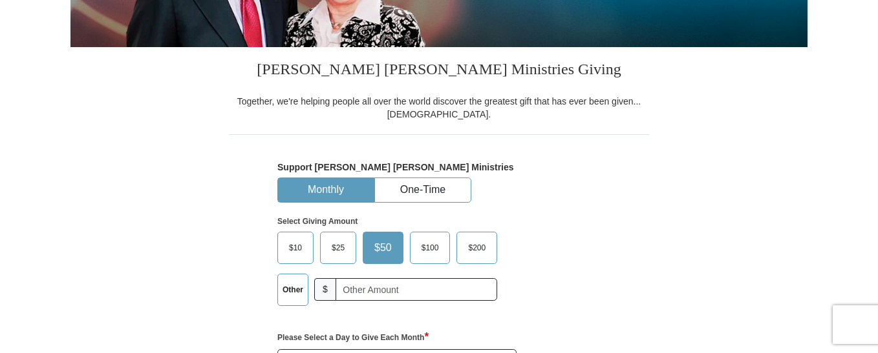
scroll to position [278, 0]
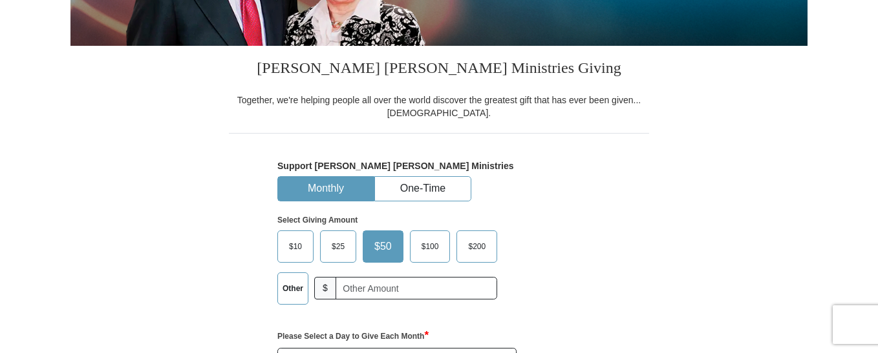
click at [430, 248] on span "$100" at bounding box center [430, 246] width 30 height 19
click at [0, 0] on input "$100" at bounding box center [0, 0] width 0 height 0
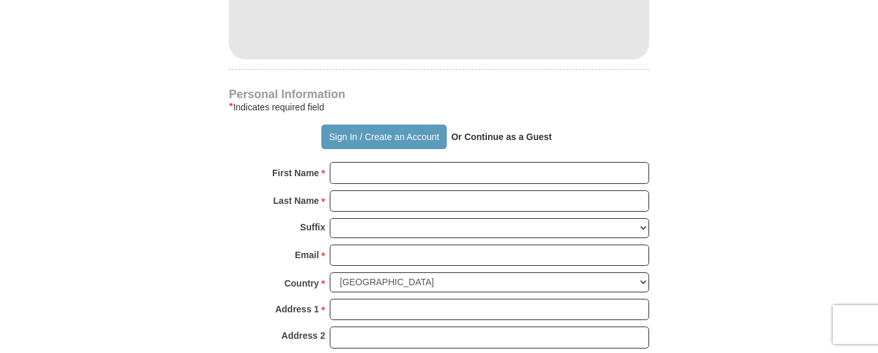
scroll to position [876, 0]
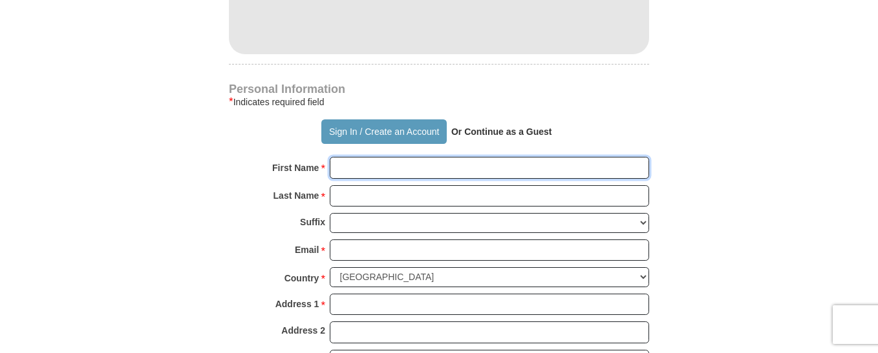
click at [350, 167] on input "First Name *" at bounding box center [489, 168] width 319 height 22
type input "iris"
click at [350, 197] on input "Last Name *" at bounding box center [489, 196] width 319 height 22
type input "[PERSON_NAME]"
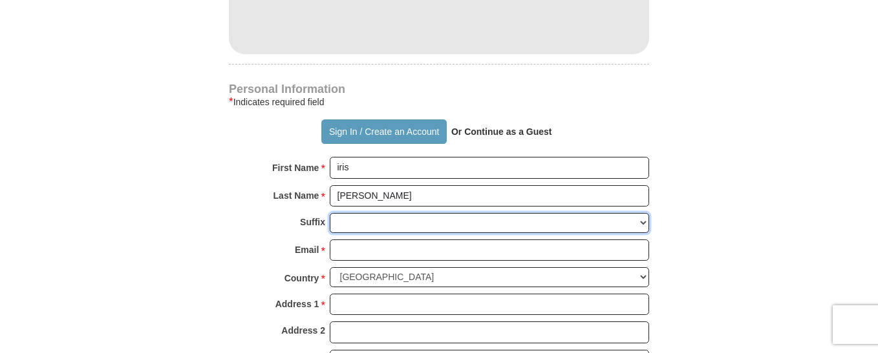
click at [368, 223] on select "Jr Sr I II III IV V VI" at bounding box center [489, 223] width 319 height 20
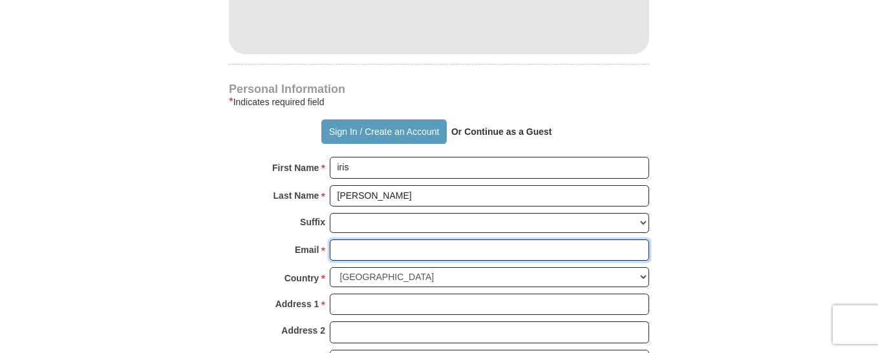
click at [354, 254] on input "Email *" at bounding box center [489, 251] width 319 height 22
type input "[EMAIL_ADDRESS][PERSON_NAME][DOMAIN_NAME]"
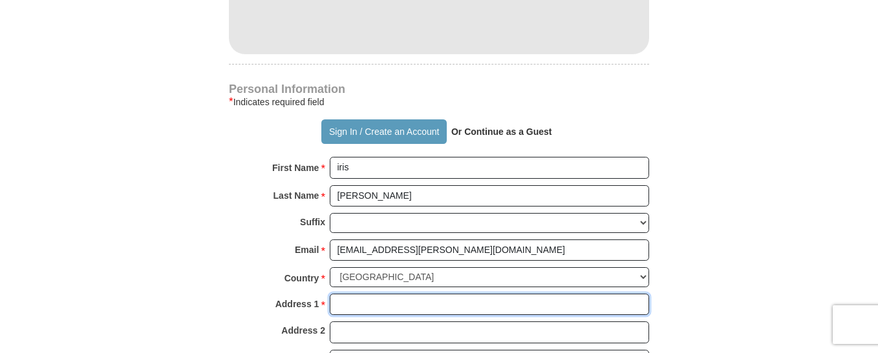
type input "[STREET_ADDRESS]"
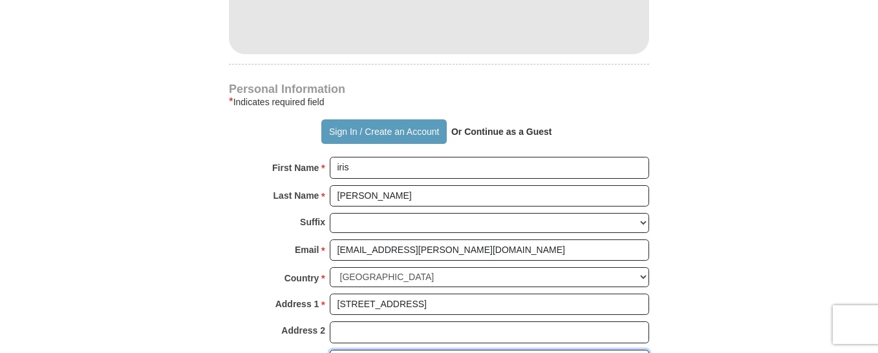
type input "[GEOGRAPHIC_DATA]"
select select "NY"
type input "10977"
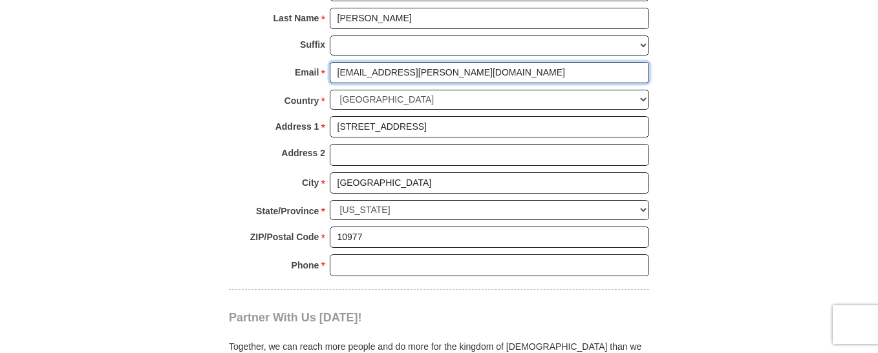
scroll to position [1063, 0]
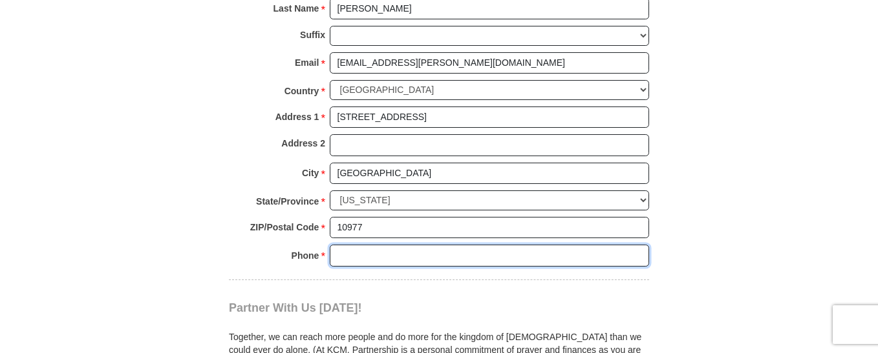
click at [348, 257] on input "Phone * *" at bounding box center [489, 256] width 319 height 22
type input "[PHONE_NUMBER]"
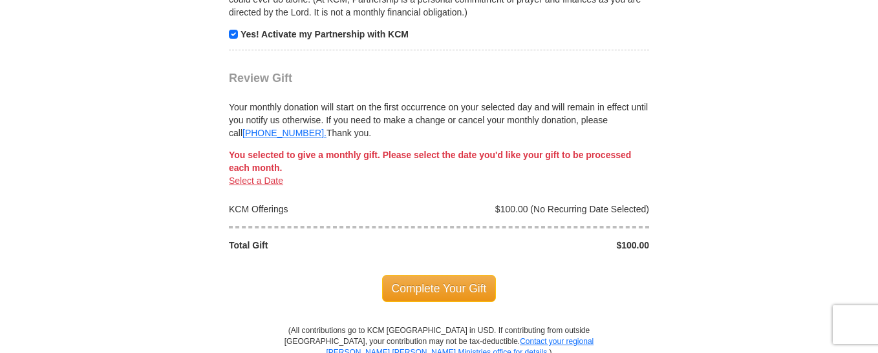
scroll to position [1419, 0]
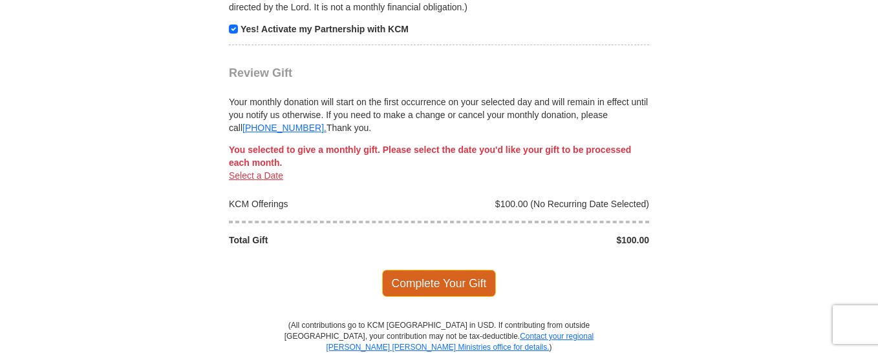
click at [441, 282] on span "Complete Your Gift" at bounding box center [439, 283] width 114 height 27
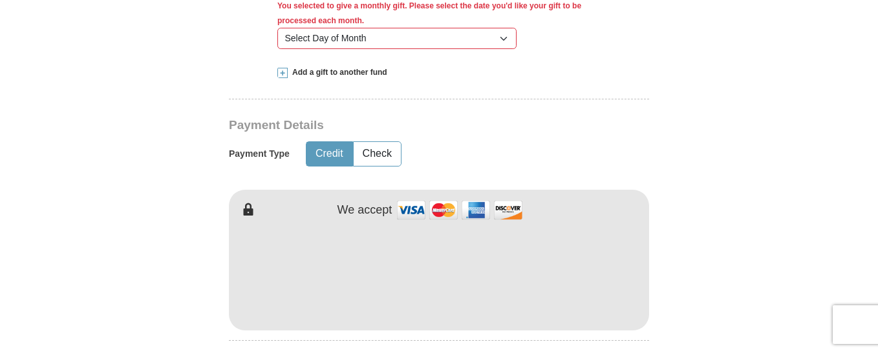
scroll to position [624, 0]
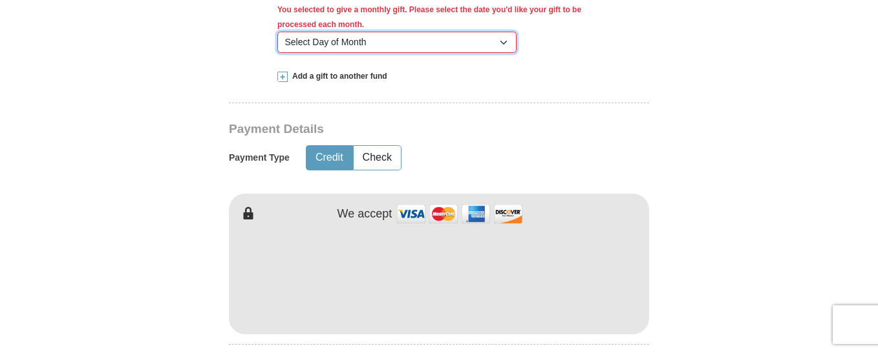
click at [504, 43] on select "Select Day of Month 1 2 3 4 5 6 7 8 9 10 11 12 13 14 15 16 17 18 19 20 21 22 23…" at bounding box center [396, 43] width 239 height 22
click at [719, 49] on form "Already have an account? Sign in for faster giving. Don't have an account? Crea…" at bounding box center [438, 314] width 737 height 1774
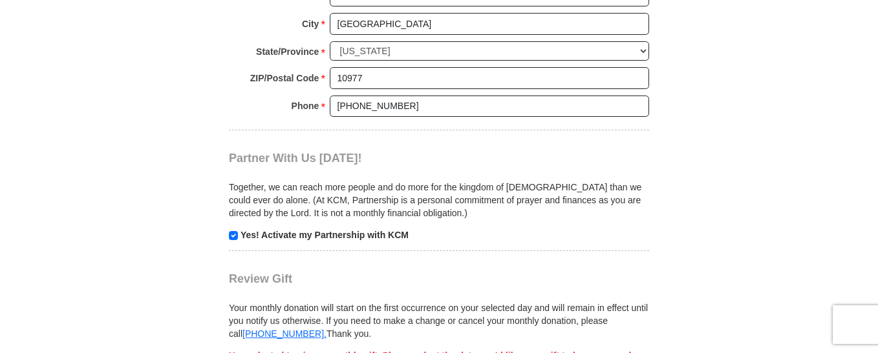
scroll to position [1199, 0]
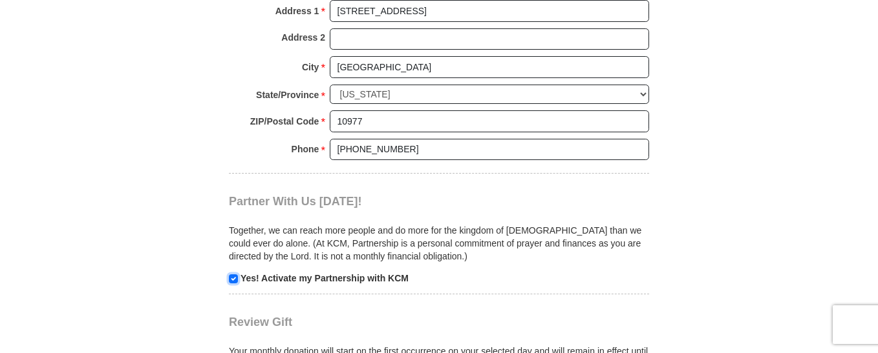
click at [235, 277] on input "checkbox" at bounding box center [233, 279] width 9 height 9
checkbox input "false"
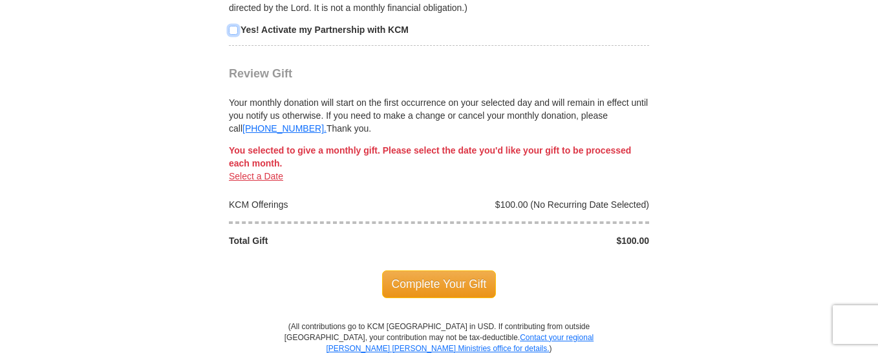
scroll to position [1457, 0]
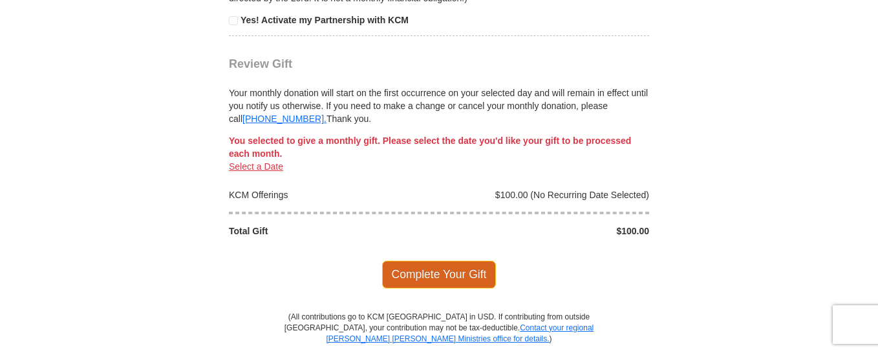
click at [454, 272] on span "Complete Your Gift" at bounding box center [439, 274] width 114 height 27
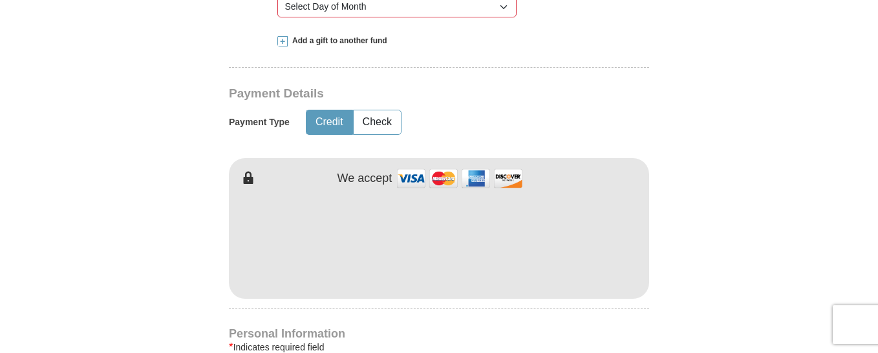
scroll to position [624, 0]
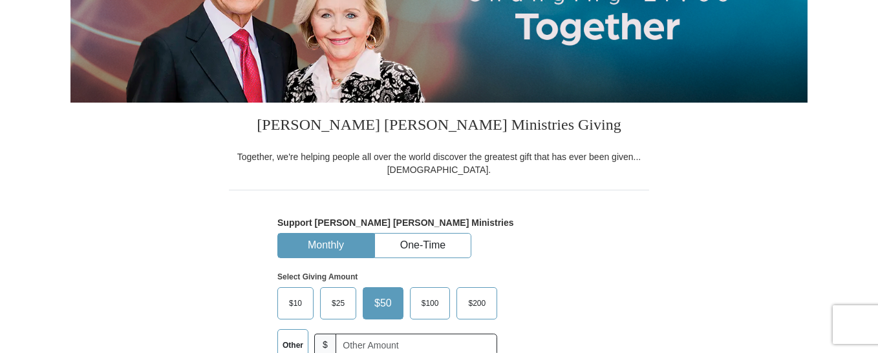
scroll to position [226, 0]
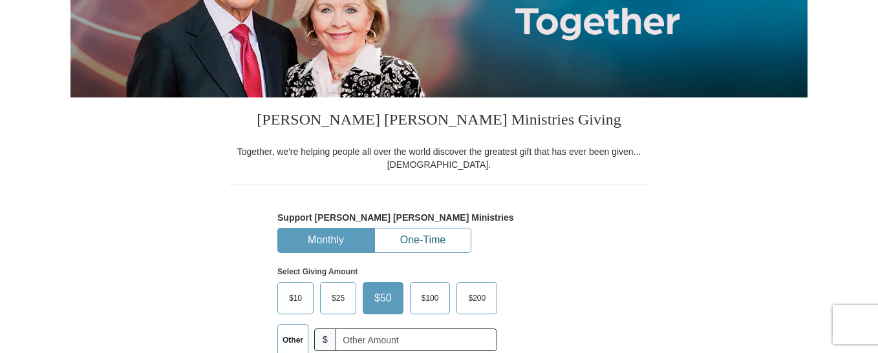
click at [441, 237] on button "One-Time" at bounding box center [423, 241] width 96 height 24
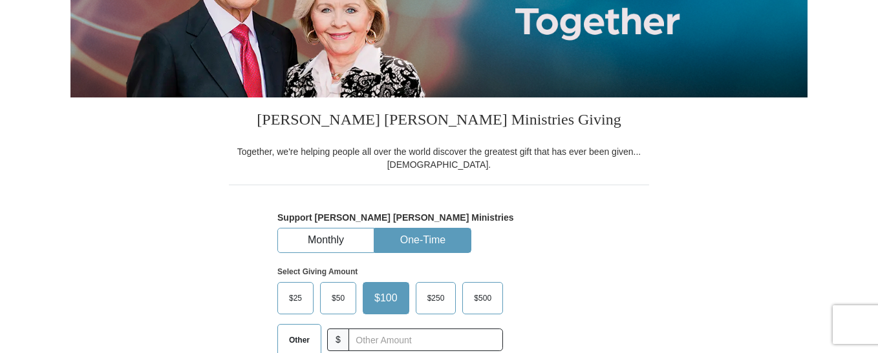
click at [392, 291] on span "$100" at bounding box center [386, 298] width 36 height 19
click at [0, 0] on input "$100" at bounding box center [0, 0] width 0 height 0
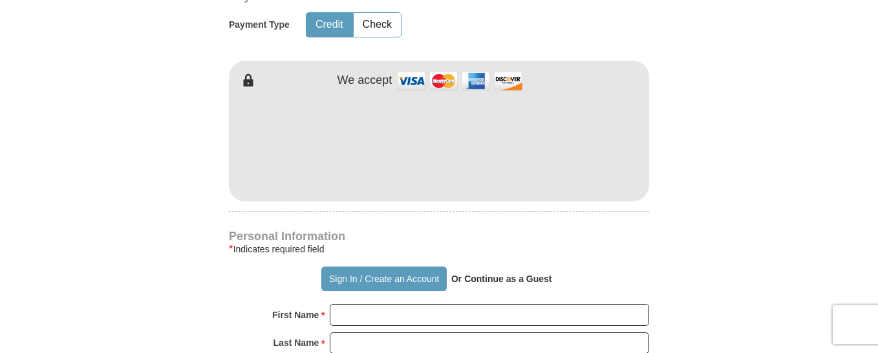
scroll to position [673, 0]
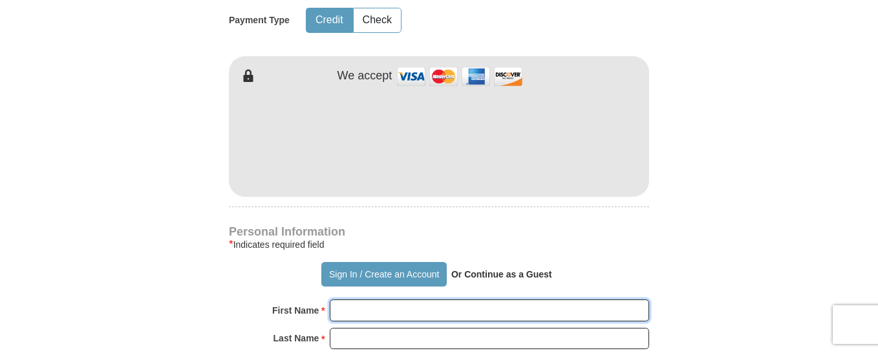
click at [370, 312] on input "First Name *" at bounding box center [489, 311] width 319 height 22
type input "iris"
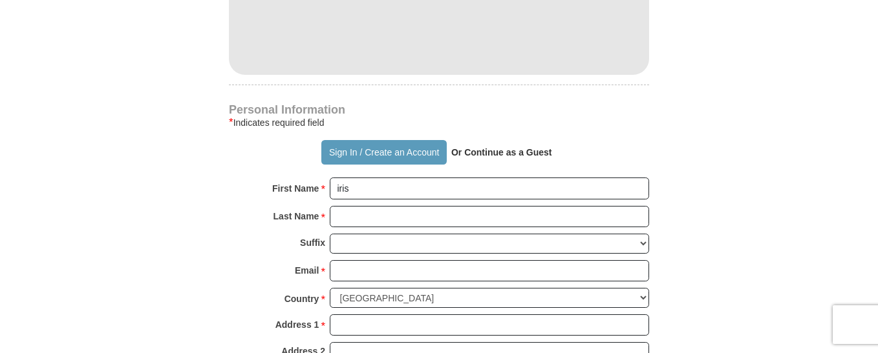
scroll to position [799, 0]
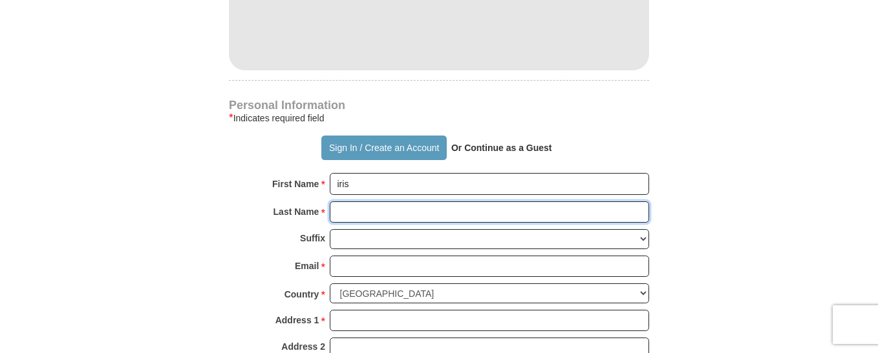
click at [376, 212] on input "Last Name *" at bounding box center [489, 213] width 319 height 22
type input "[PERSON_NAME]"
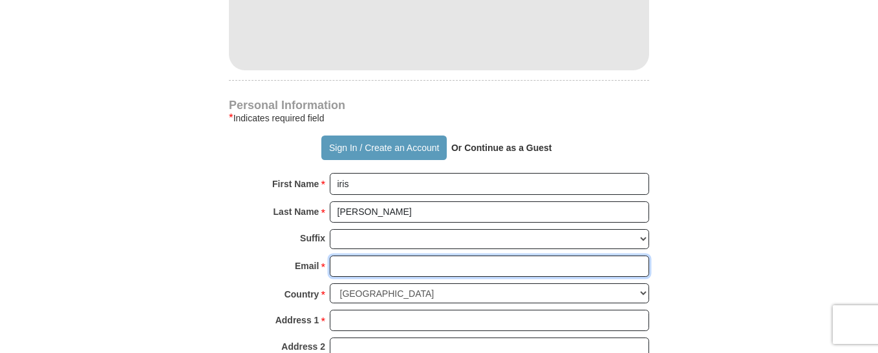
click at [370, 267] on input "Email *" at bounding box center [489, 267] width 319 height 22
type input "[EMAIL_ADDRESS][PERSON_NAME][DOMAIN_NAME]"
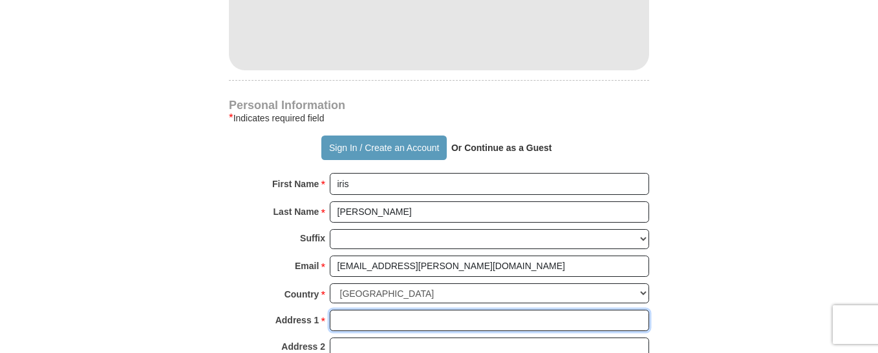
type input "[STREET_ADDRESS]"
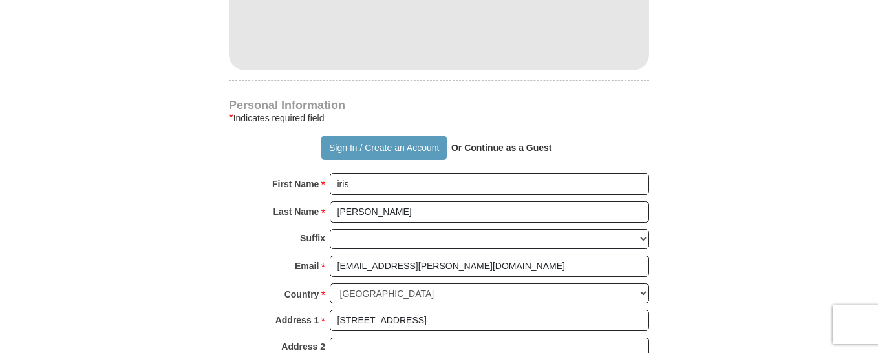
type input "[GEOGRAPHIC_DATA]"
select select "NY"
type input "10977"
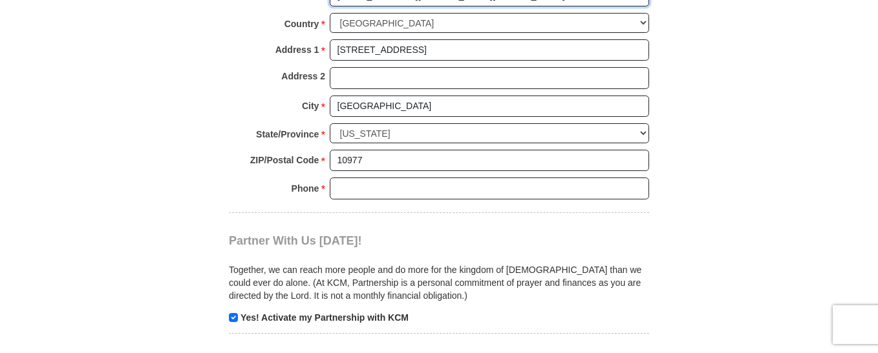
scroll to position [1084, 0]
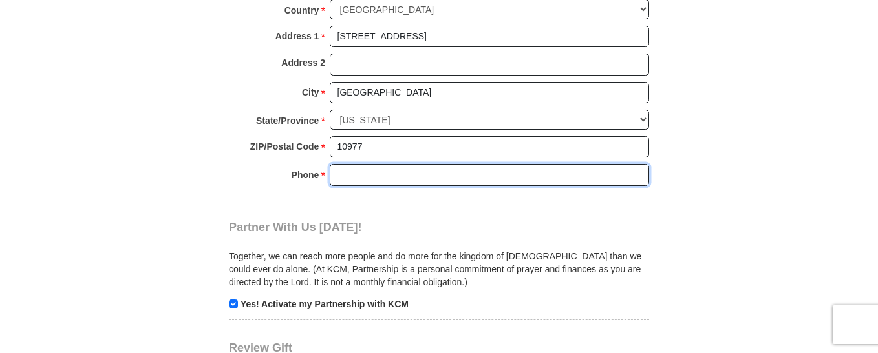
click at [443, 180] on input "Phone * *" at bounding box center [489, 175] width 319 height 22
type input "[PHONE_NUMBER]"
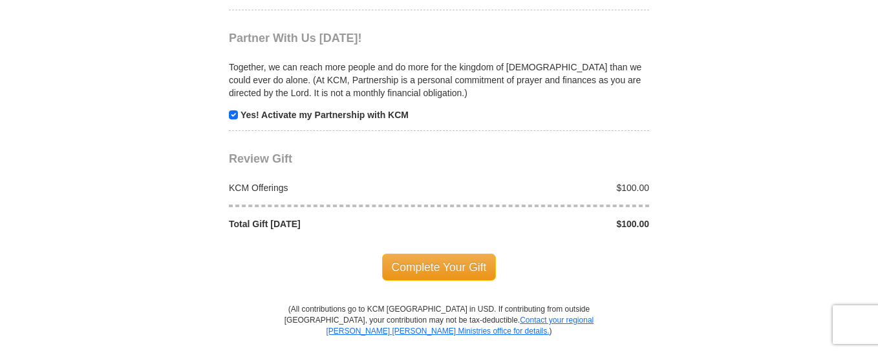
scroll to position [1278, 0]
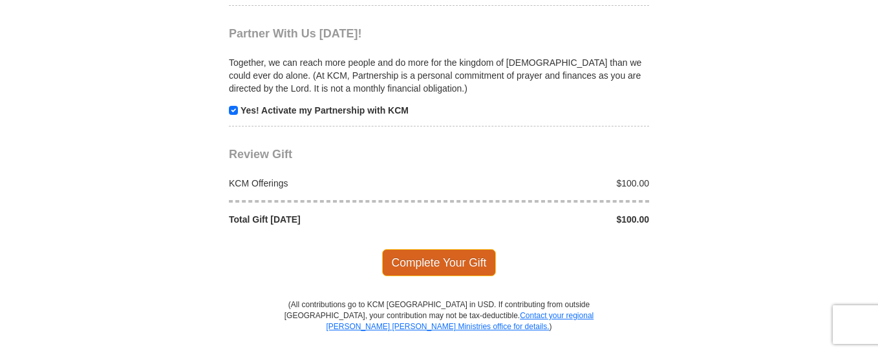
click at [459, 263] on span "Complete Your Gift" at bounding box center [439, 262] width 114 height 27
